Goal: Browse casually

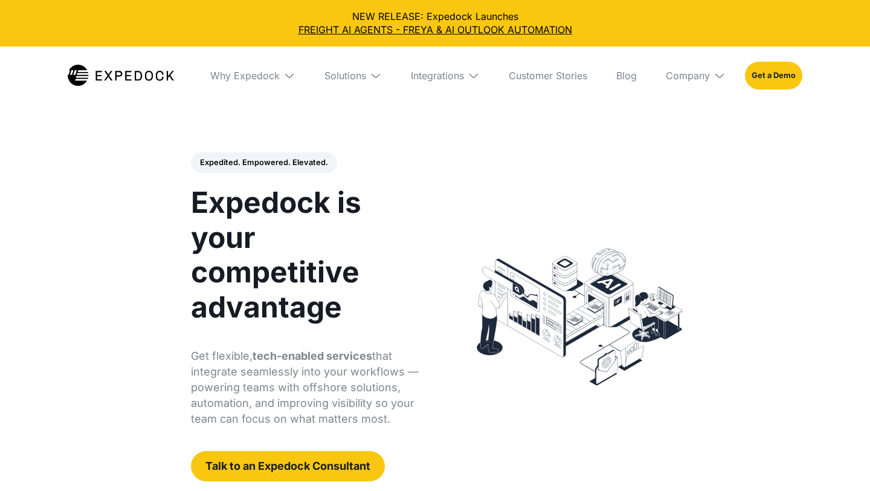
select select
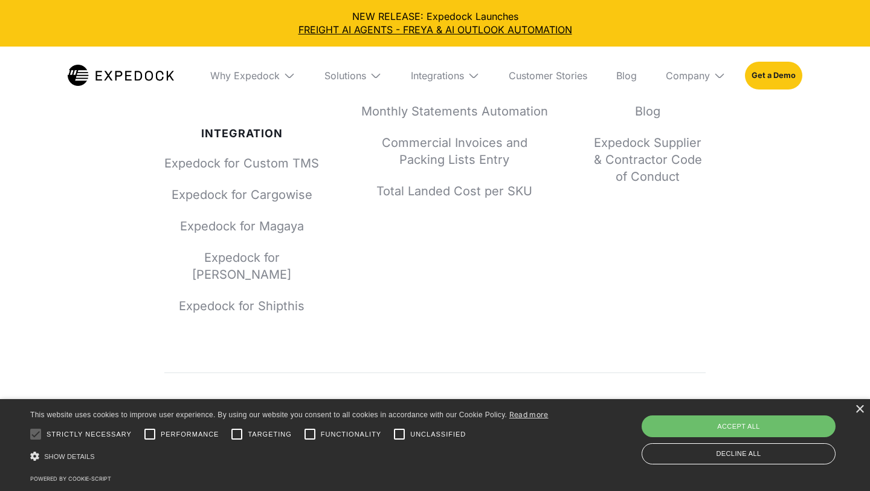
scroll to position [4663, 0]
click at [863, 410] on div "×" at bounding box center [859, 409] width 9 height 9
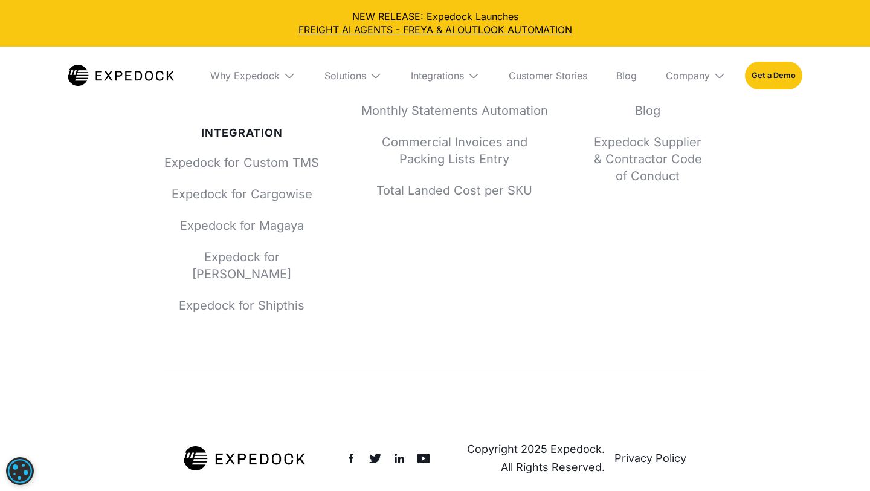
click at [401, 451] on img at bounding box center [399, 458] width 15 height 15
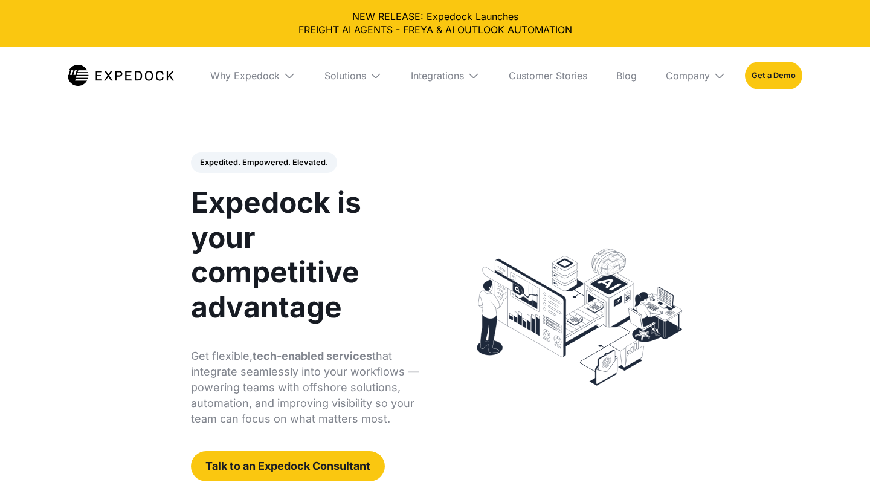
select select
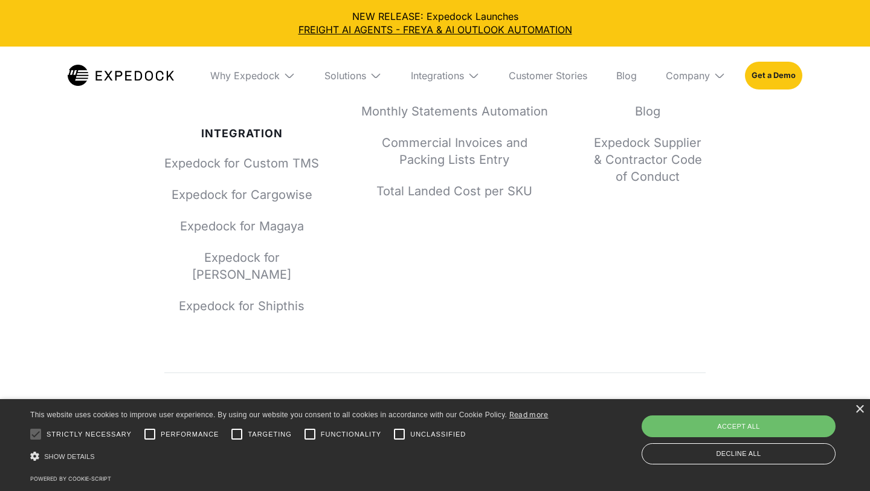
scroll to position [4663, 0]
click at [858, 407] on div "×" at bounding box center [859, 409] width 9 height 9
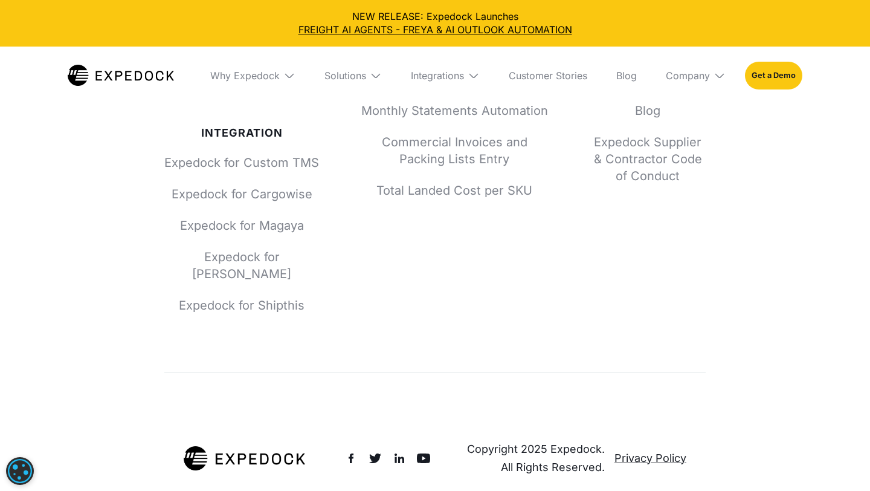
click at [403, 451] on img at bounding box center [399, 458] width 15 height 15
click at [401, 451] on img at bounding box center [399, 458] width 15 height 15
